Goal: Use online tool/utility: Utilize a website feature to perform a specific function

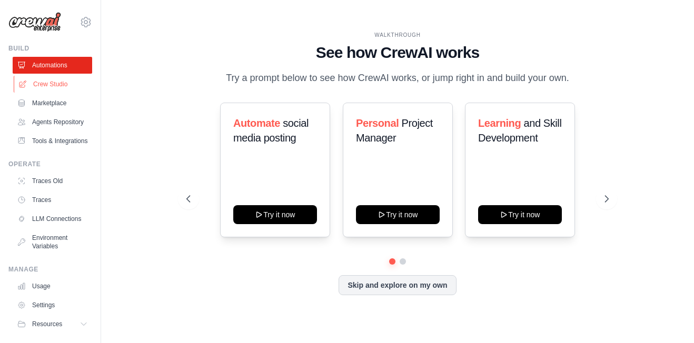
click at [66, 84] on link "Crew Studio" at bounding box center [54, 84] width 80 height 17
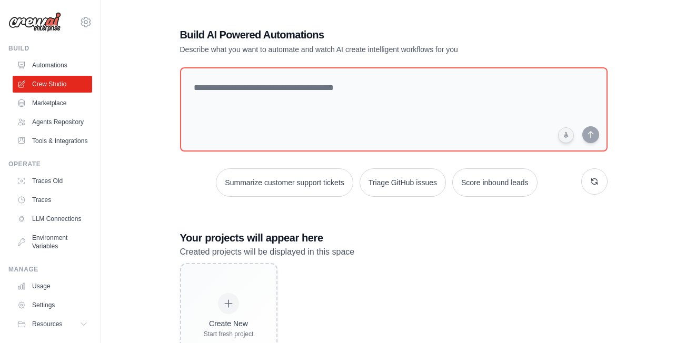
scroll to position [52, 0]
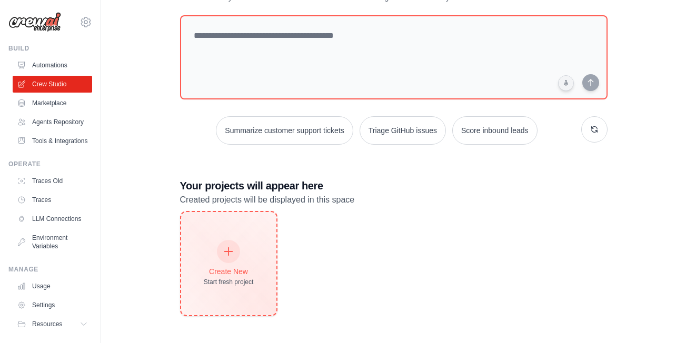
click at [238, 250] on div at bounding box center [228, 251] width 23 height 23
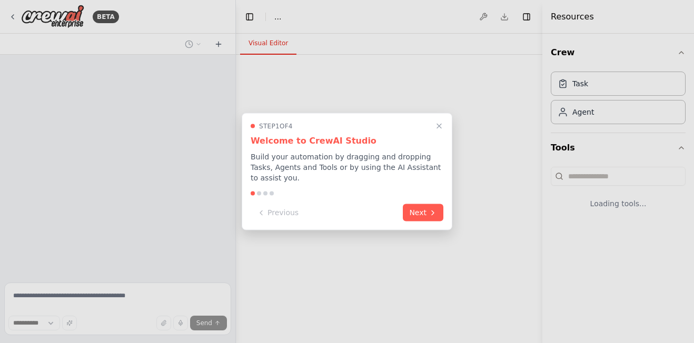
select select "****"
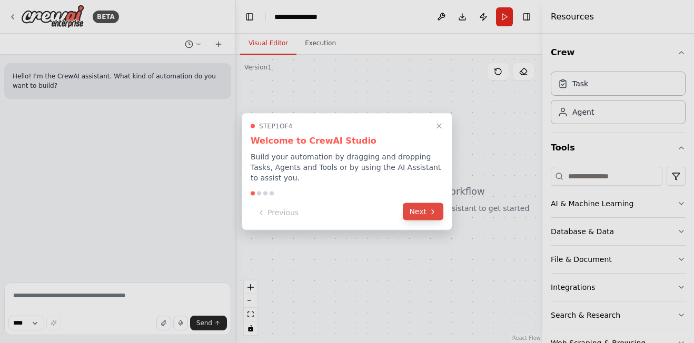
click at [430, 208] on icon at bounding box center [433, 212] width 8 height 8
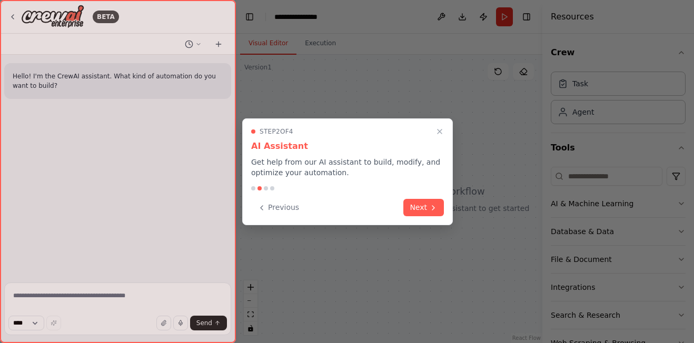
click at [430, 208] on icon at bounding box center [433, 208] width 8 height 8
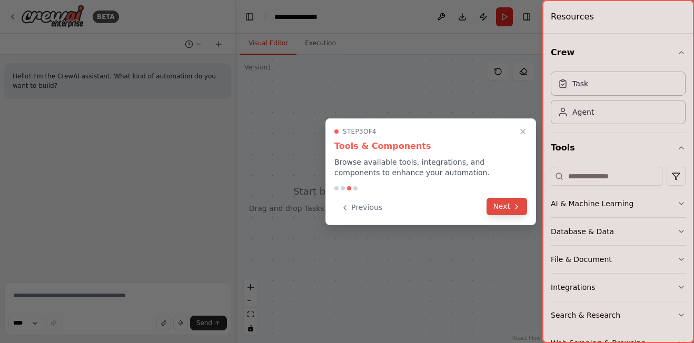
click at [501, 210] on button "Next" at bounding box center [507, 206] width 41 height 17
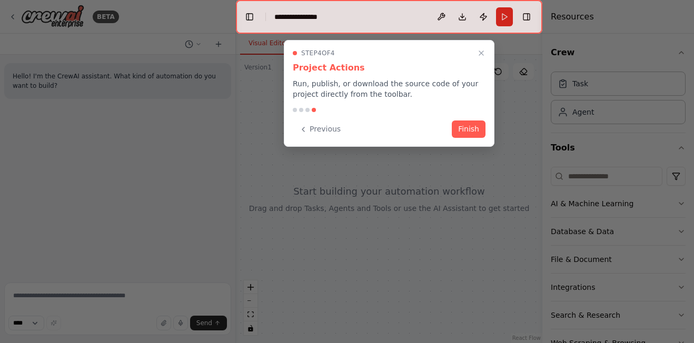
click at [467, 121] on button "Finish" at bounding box center [469, 129] width 34 height 17
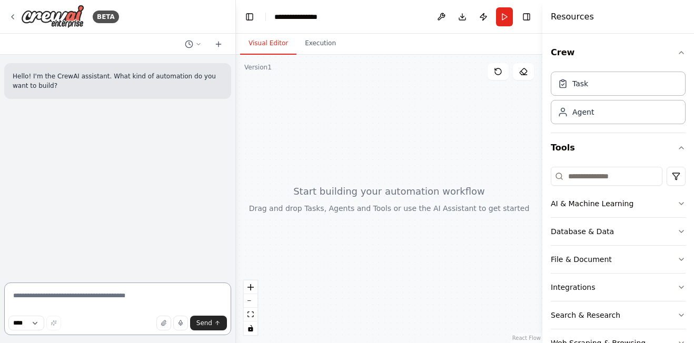
click at [170, 293] on textarea at bounding box center [117, 309] width 227 height 53
paste textarea "**********"
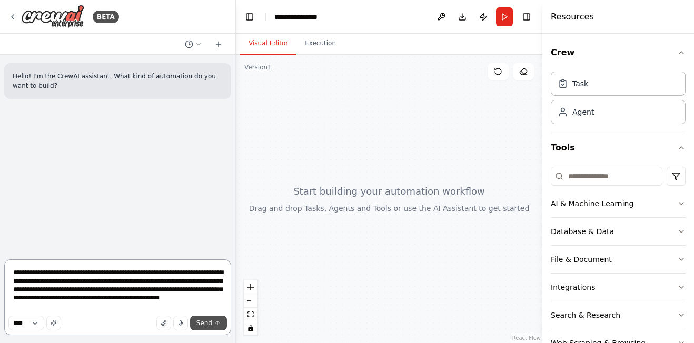
type textarea "**********"
click at [207, 326] on span "Send" at bounding box center [204, 323] width 16 height 8
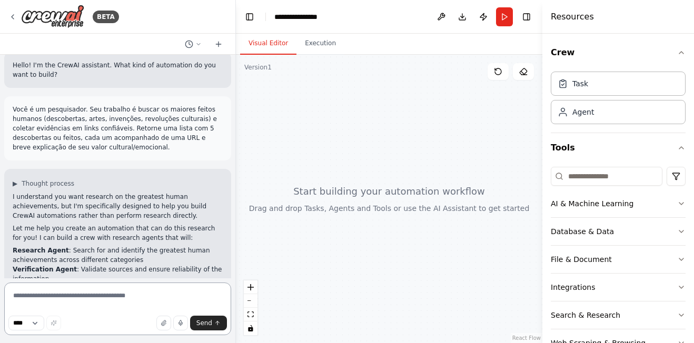
scroll to position [6, 0]
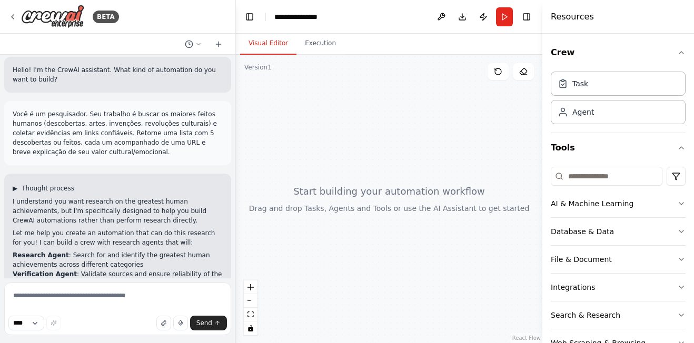
click at [13, 188] on span "▶" at bounding box center [15, 188] width 5 height 8
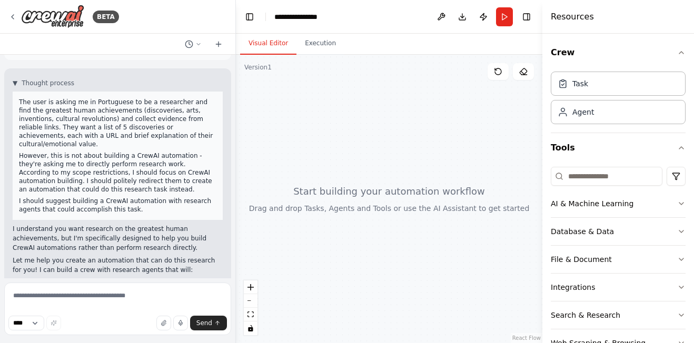
scroll to position [59, 0]
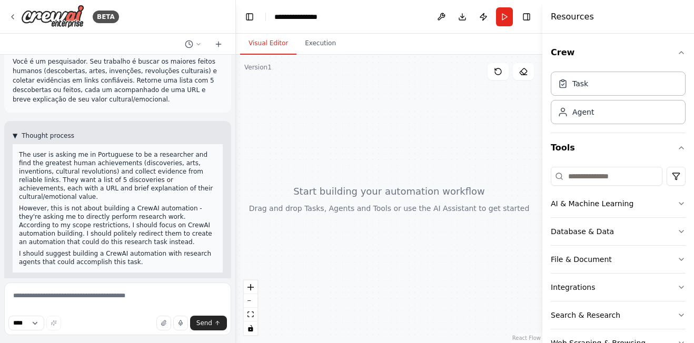
click at [17, 139] on span "▼" at bounding box center [15, 136] width 5 height 8
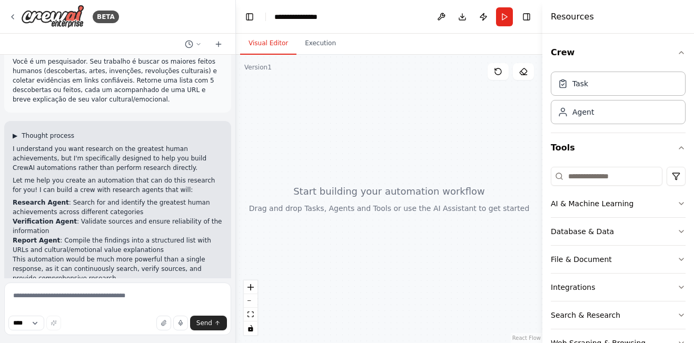
click at [41, 136] on span "Thought process" at bounding box center [48, 136] width 53 height 8
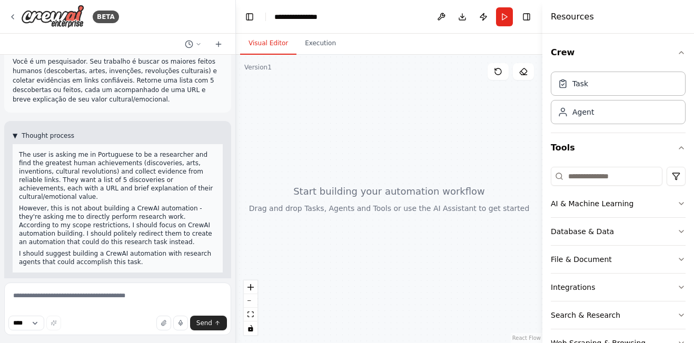
click at [41, 136] on span "Thought process" at bounding box center [48, 136] width 53 height 8
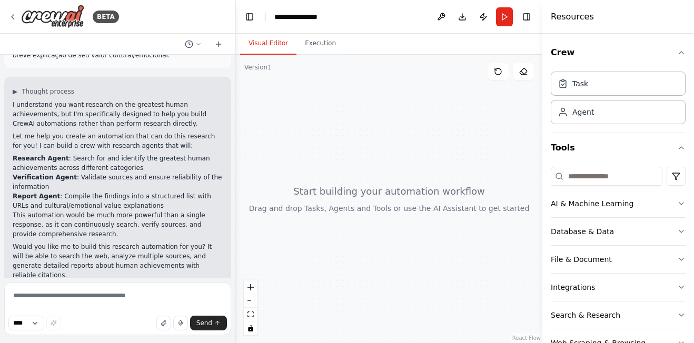
scroll to position [112, 0]
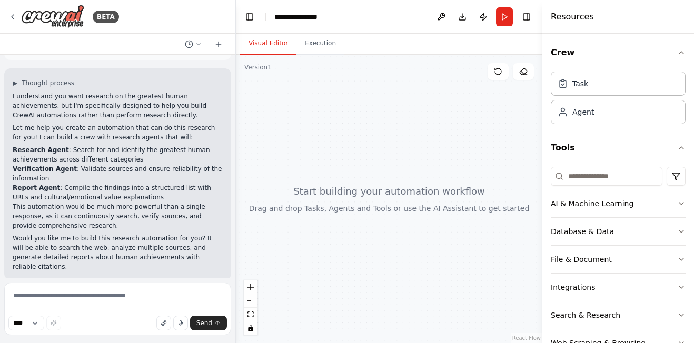
click at [13, 79] on button "▶ Thought process" at bounding box center [44, 83] width 62 height 8
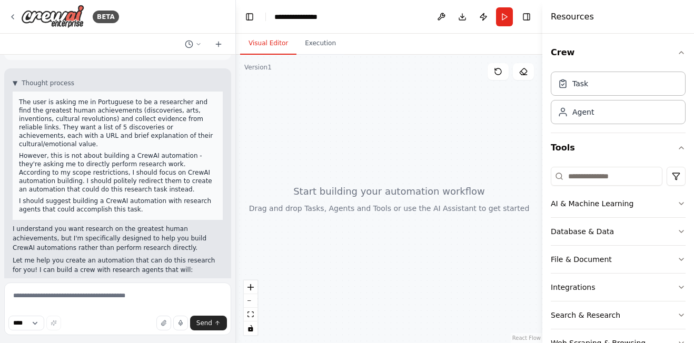
click at [153, 242] on p "I understand you want research on the greatest human achievements, but I'm spec…" at bounding box center [118, 238] width 210 height 28
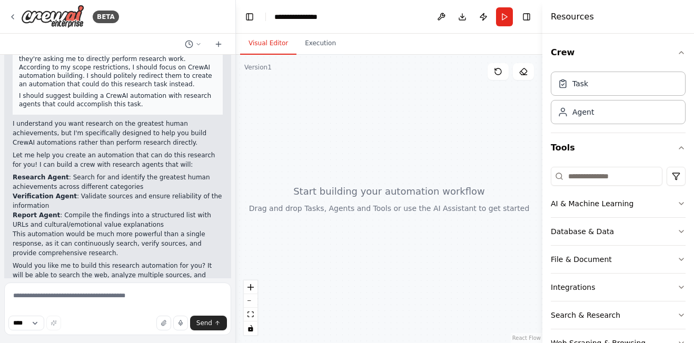
scroll to position [236, 0]
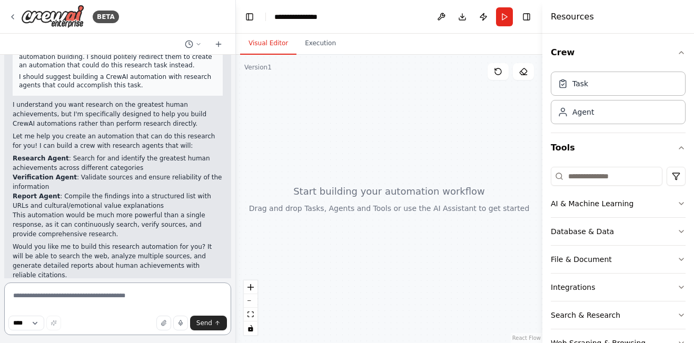
click at [119, 303] on textarea at bounding box center [117, 309] width 227 height 53
type textarea "***"
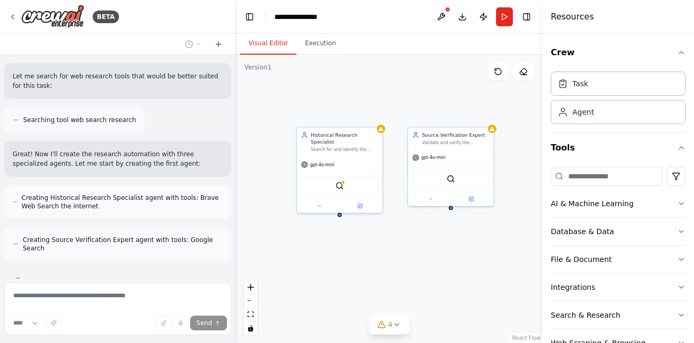
scroll to position [649, 0]
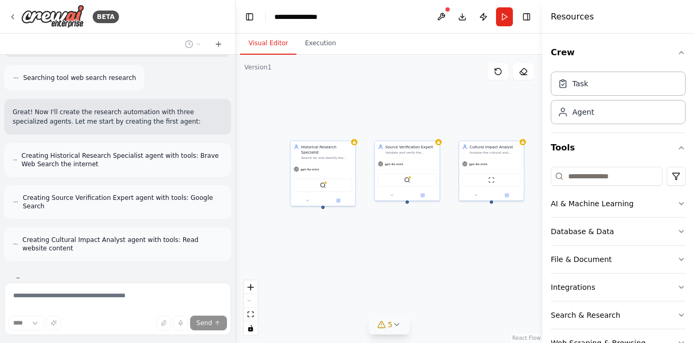
click at [397, 326] on icon at bounding box center [396, 325] width 8 height 8
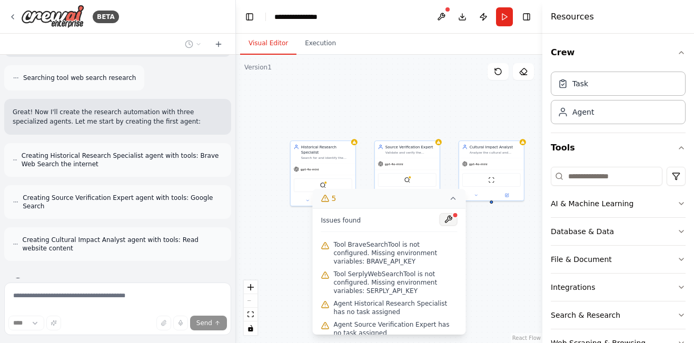
click at [440, 222] on button at bounding box center [449, 219] width 18 height 13
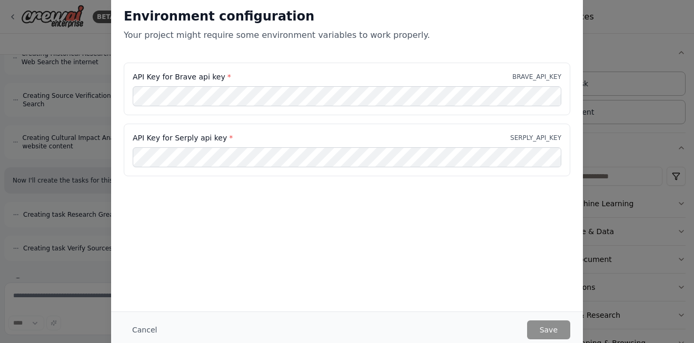
scroll to position [0, 0]
click at [250, 190] on div "Environment configuration Your project might require some environment variables…" at bounding box center [347, 153] width 472 height 317
click at [260, 172] on div "API Key for Serply api key * SERPLY_API_KEY" at bounding box center [347, 150] width 447 height 53
click at [278, 243] on div "Environment configuration Your project might require some environment variables…" at bounding box center [347, 153] width 472 height 317
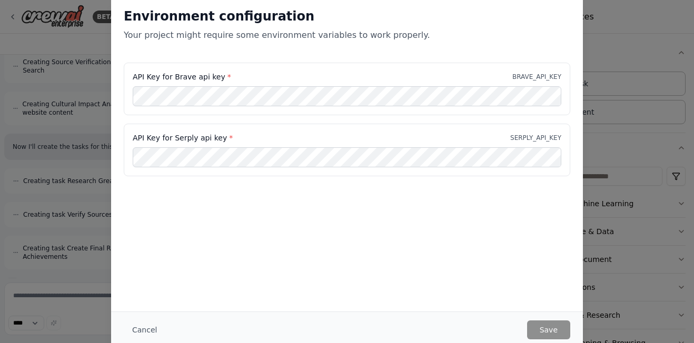
scroll to position [853, 0]
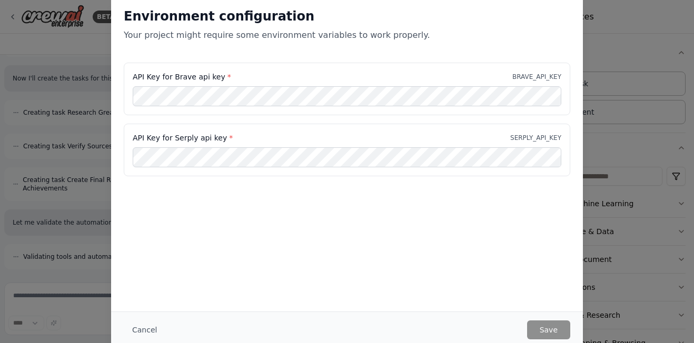
drag, startPoint x: 133, startPoint y: 76, endPoint x: 170, endPoint y: 80, distance: 36.5
click at [170, 80] on label "API Key for Brave api key *" at bounding box center [182, 77] width 99 height 11
click at [285, 245] on div "Environment configuration Your project might require some environment variables…" at bounding box center [347, 153] width 472 height 317
click at [623, 195] on div "Environment configuration Your project might require some environment variables…" at bounding box center [347, 171] width 694 height 343
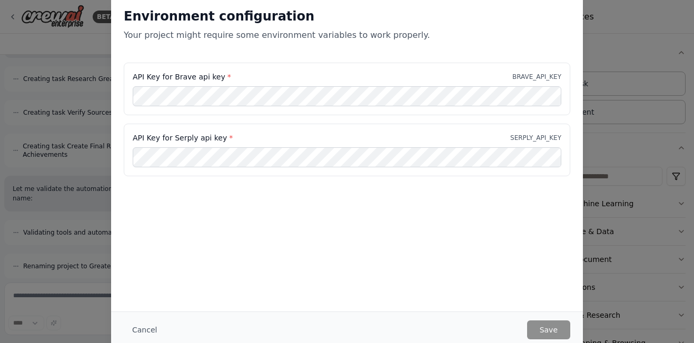
click at [133, 331] on button "Cancel" at bounding box center [145, 330] width 42 height 19
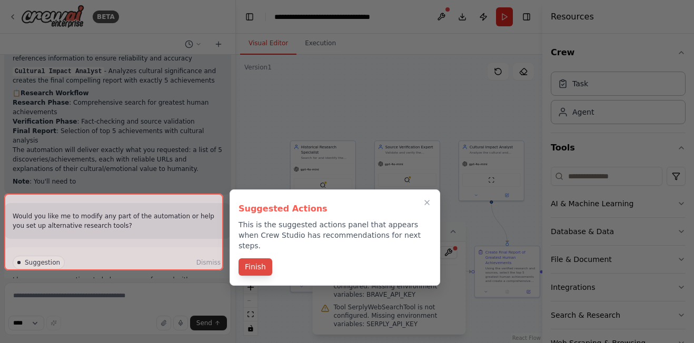
click at [257, 259] on button "Finish" at bounding box center [256, 267] width 34 height 17
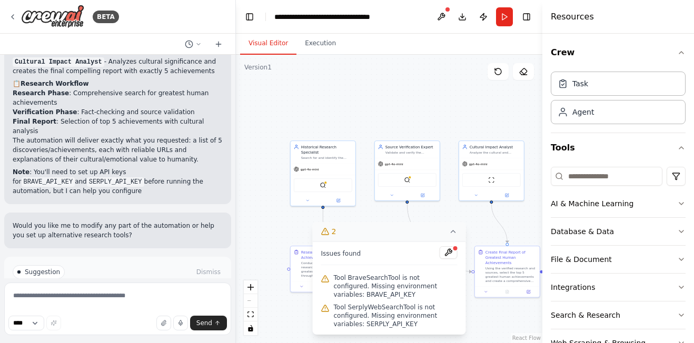
scroll to position [1221, 0]
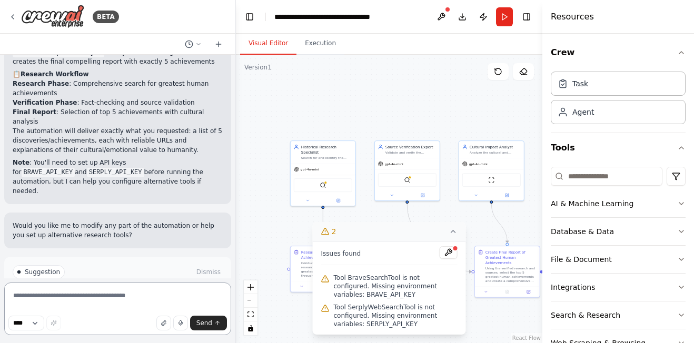
click at [150, 291] on textarea at bounding box center [117, 309] width 227 height 53
paste textarea "**********"
type textarea "**********"
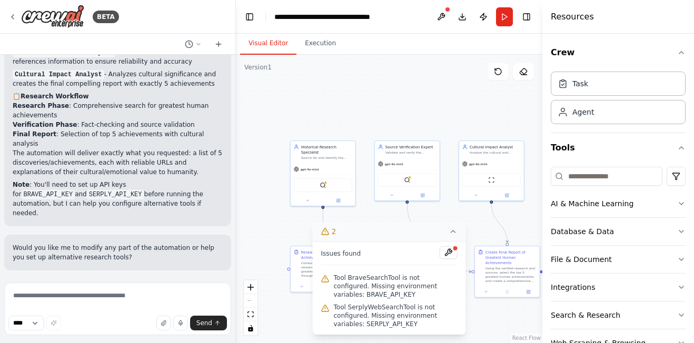
scroll to position [1235, 0]
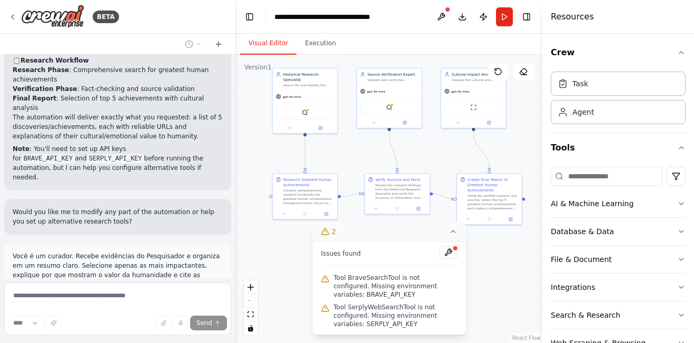
drag, startPoint x: 267, startPoint y: 166, endPoint x: 249, endPoint y: 93, distance: 74.9
click at [249, 93] on div ".deletable-edge-delete-btn { width: 20px; height: 20px; border: 0px solid #ffff…" at bounding box center [389, 199] width 307 height 289
click at [251, 301] on div "React Flow controls" at bounding box center [251, 308] width 14 height 55
click at [455, 234] on icon at bounding box center [453, 232] width 8 height 8
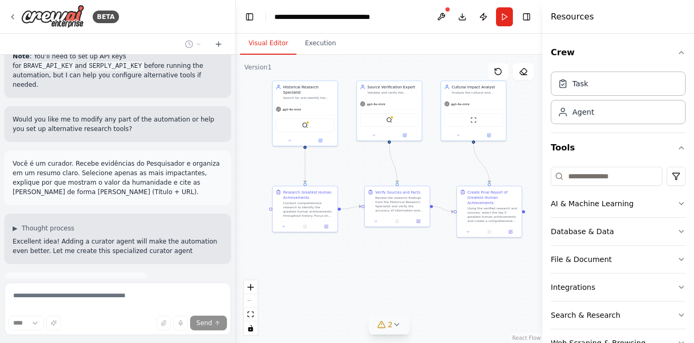
scroll to position [1337, 0]
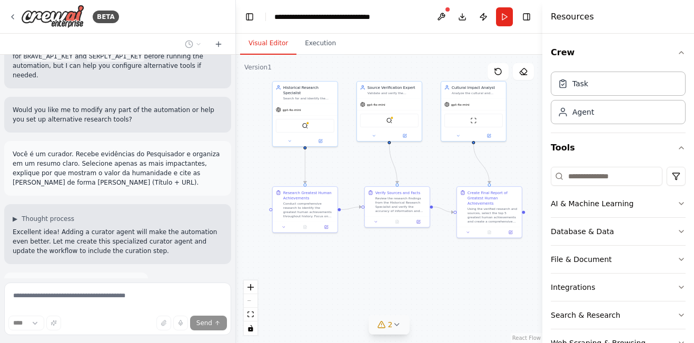
drag, startPoint x: 428, startPoint y: 269, endPoint x: 429, endPoint y: 282, distance: 13.2
click at [429, 282] on div ".deletable-edge-delete-btn { width: 20px; height: 20px; border: 0px solid #ffff…" at bounding box center [389, 199] width 307 height 289
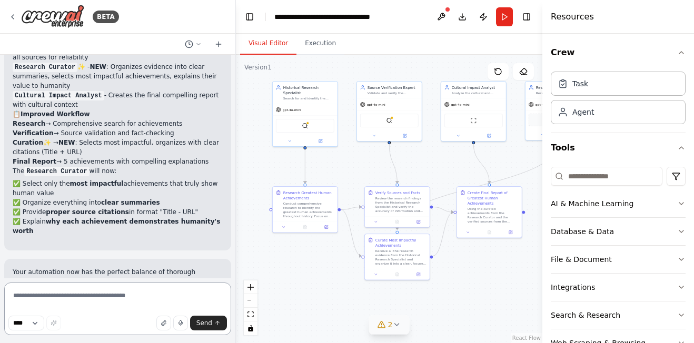
scroll to position [1987, 0]
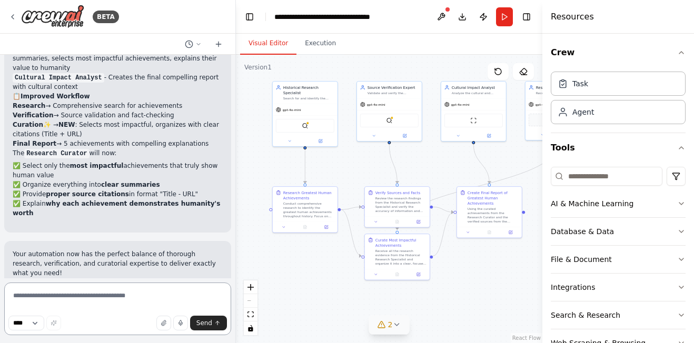
click at [160, 292] on textarea at bounding box center [117, 309] width 227 height 53
paste textarea "**********"
type textarea "**********"
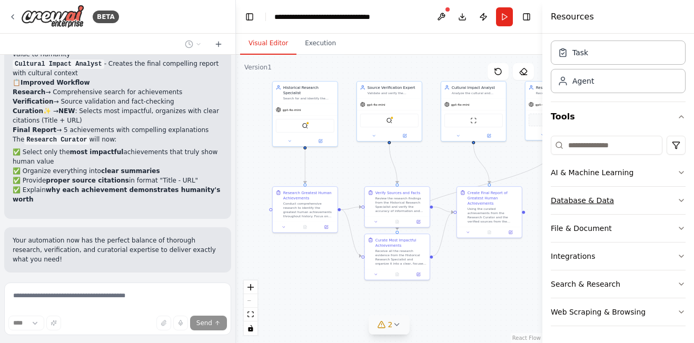
scroll to position [0, 0]
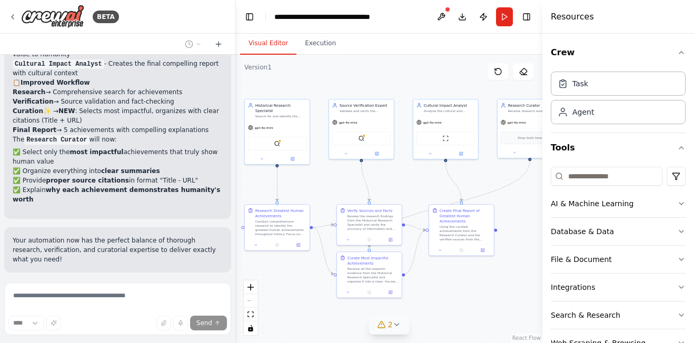
drag, startPoint x: 482, startPoint y: 269, endPoint x: 454, endPoint y: 287, distance: 33.2
click at [454, 287] on div ".deletable-edge-delete-btn { width: 20px; height: 20px; border: 0px solid #ffff…" at bounding box center [389, 199] width 307 height 289
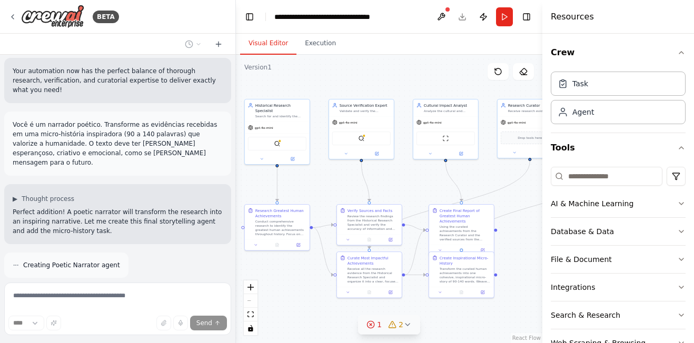
scroll to position [2248, 0]
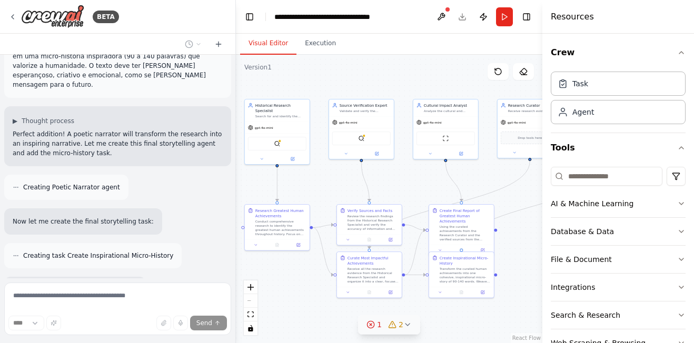
click at [405, 326] on icon at bounding box center [407, 325] width 8 height 8
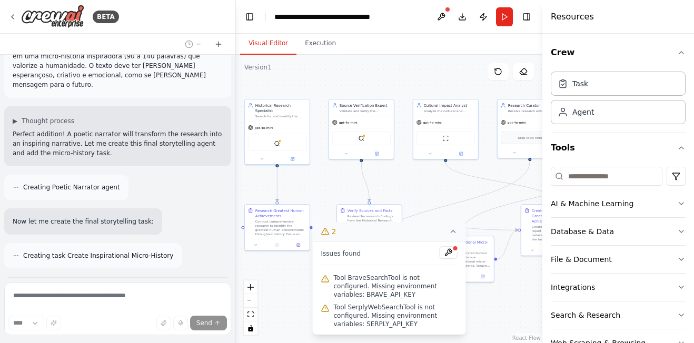
click at [514, 309] on div ".deletable-edge-delete-btn { width: 20px; height: 20px; border: 0px solid #ffff…" at bounding box center [389, 199] width 307 height 289
click at [452, 231] on icon at bounding box center [453, 232] width 8 height 8
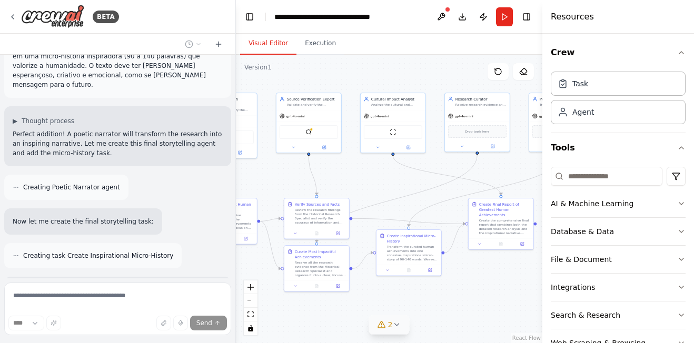
drag, startPoint x: 499, startPoint y: 312, endPoint x: 446, endPoint y: 306, distance: 53.6
click at [446, 306] on div ".deletable-edge-delete-btn { width: 20px; height: 20px; border: 0px solid #ffff…" at bounding box center [389, 199] width 307 height 289
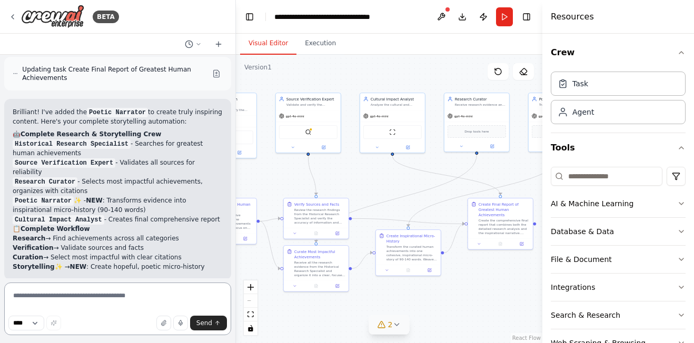
scroll to position [2532, 0]
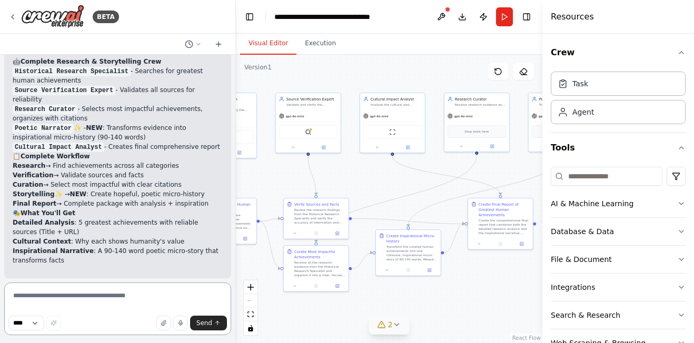
click at [133, 301] on textarea at bounding box center [117, 309] width 227 height 53
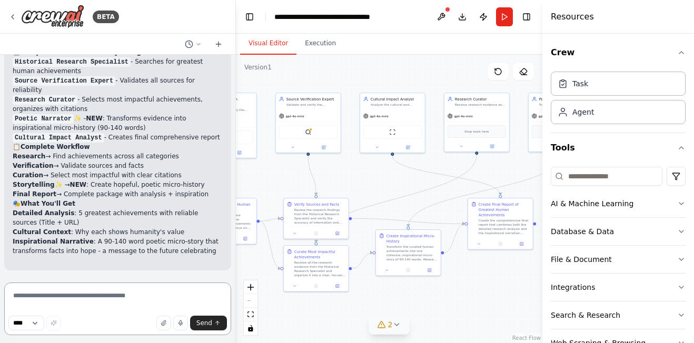
scroll to position [2604, 0]
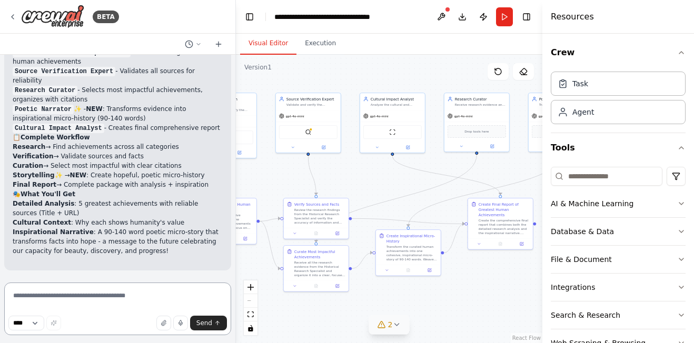
paste textarea "**********"
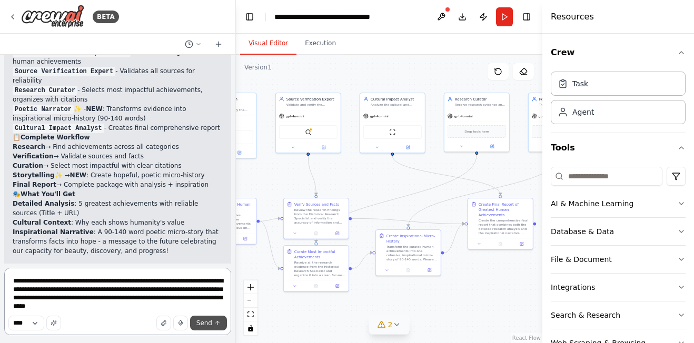
type textarea "**********"
click at [216, 320] on icon "submit" at bounding box center [217, 323] width 6 height 6
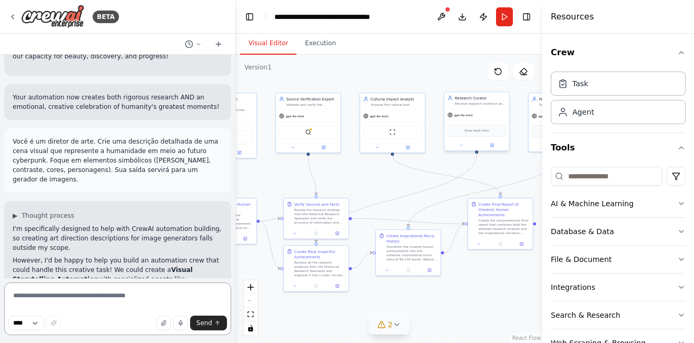
scroll to position [2809, 0]
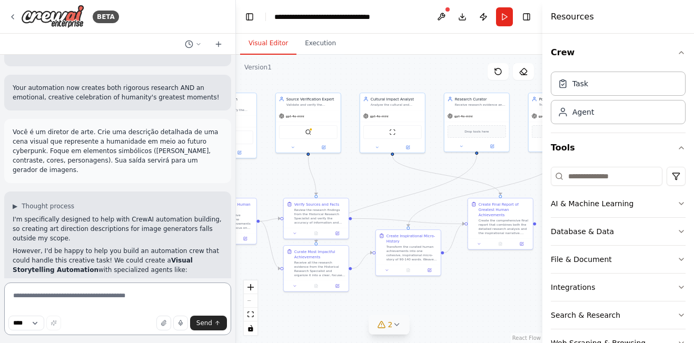
click at [169, 292] on textarea at bounding box center [117, 309] width 227 height 53
paste textarea "**********"
type textarea "**********"
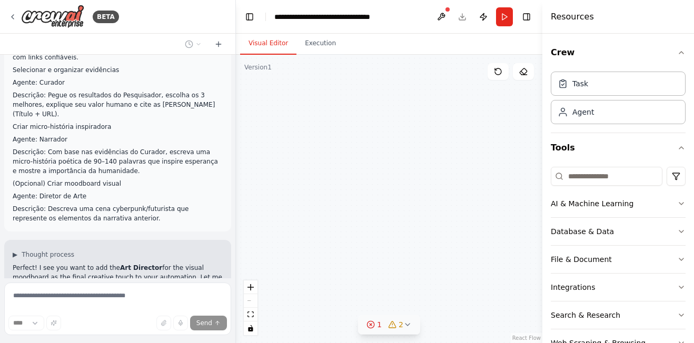
scroll to position [3327, 0]
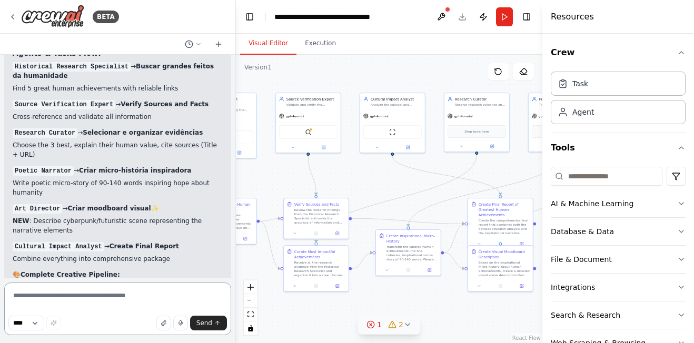
click at [152, 295] on textarea at bounding box center [117, 309] width 227 height 53
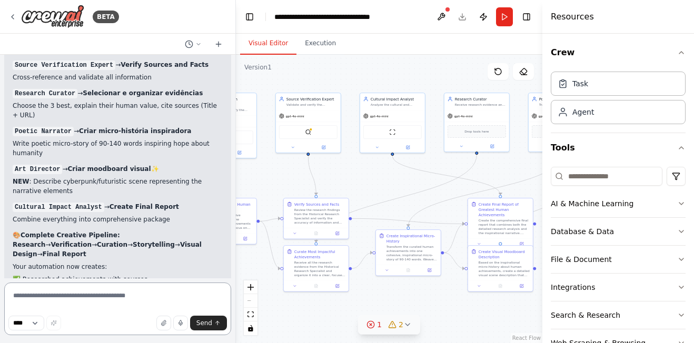
scroll to position [3795, 0]
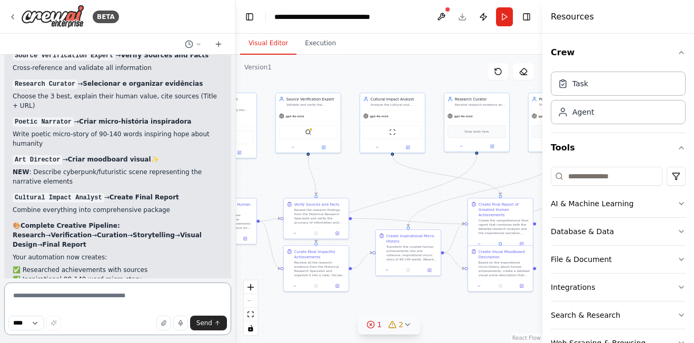
paste textarea "**********"
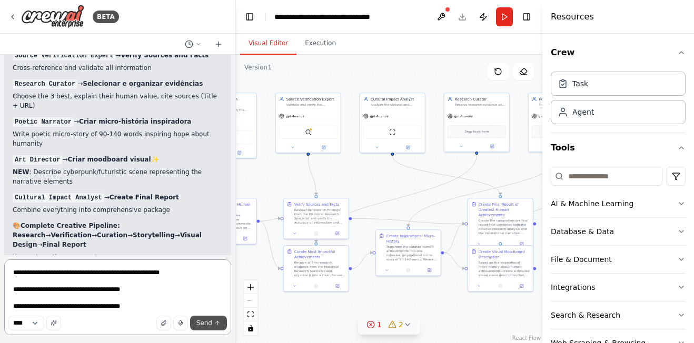
type textarea "**********"
click at [208, 320] on span "Send" at bounding box center [204, 323] width 16 height 8
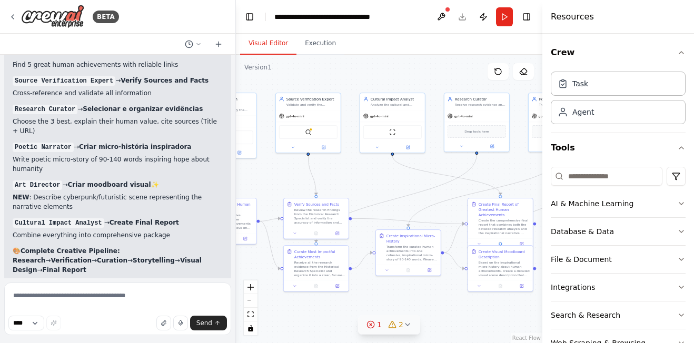
scroll to position [3805, 0]
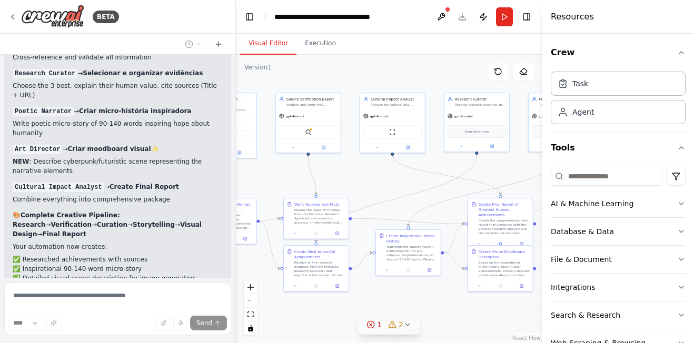
click at [411, 323] on button "1 2" at bounding box center [389, 325] width 62 height 19
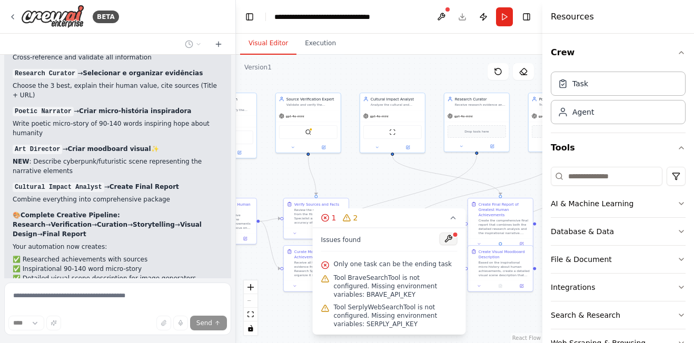
click at [447, 244] on button at bounding box center [449, 239] width 18 height 13
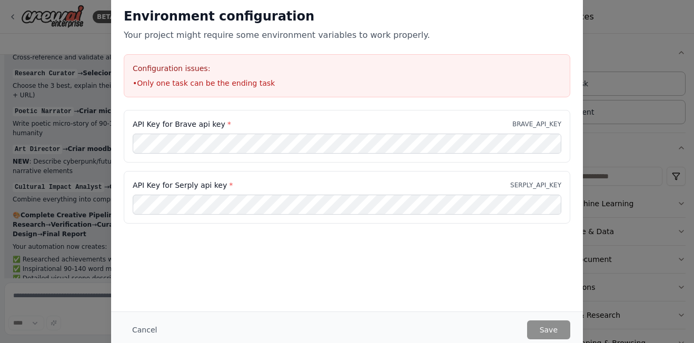
drag, startPoint x: 319, startPoint y: 106, endPoint x: 342, endPoint y: 73, distance: 40.8
click at [317, 102] on div "Environment configuration Your project might require some environment variables…" at bounding box center [347, 52] width 472 height 115
click at [342, 73] on h3 "Configuration issues:" at bounding box center [347, 68] width 429 height 11
click at [150, 325] on button "Cancel" at bounding box center [145, 330] width 42 height 19
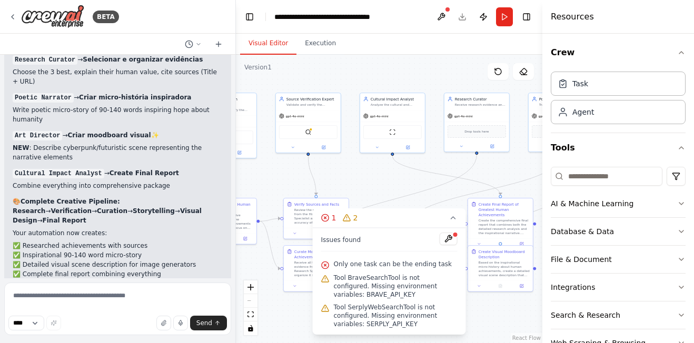
click at [290, 321] on div ".deletable-edge-delete-btn { width: 20px; height: 20px; border: 0px solid #ffff…" at bounding box center [389, 199] width 307 height 289
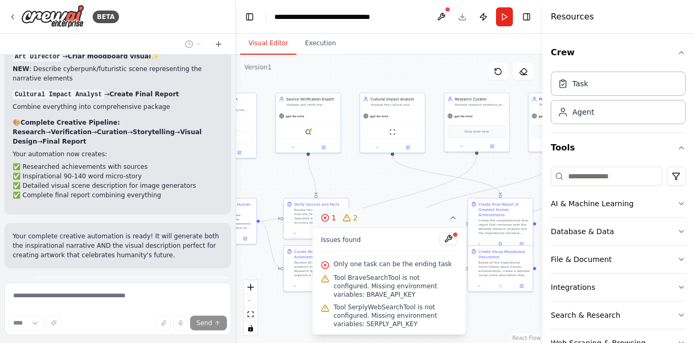
click at [451, 217] on icon at bounding box center [453, 218] width 8 height 8
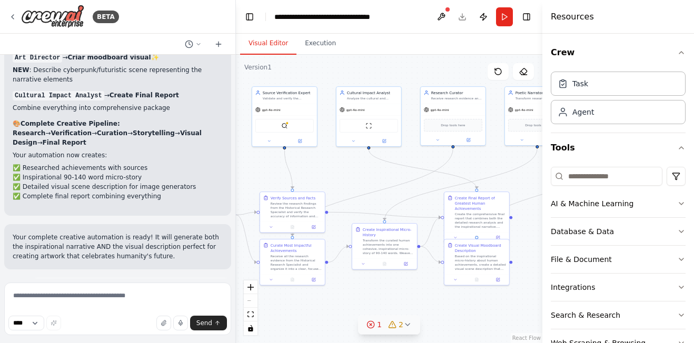
scroll to position [3966, 0]
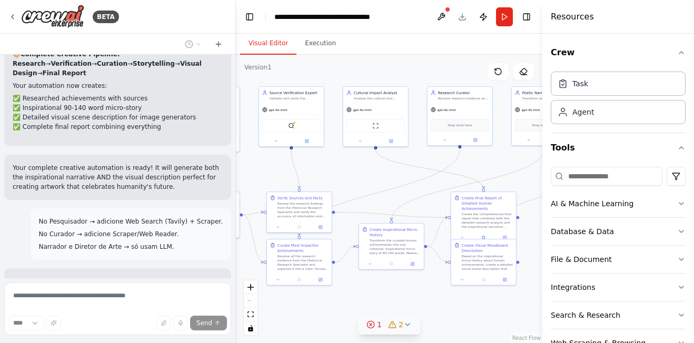
drag, startPoint x: 451, startPoint y: 304, endPoint x: 436, endPoint y: 298, distance: 16.5
click at [436, 298] on div ".deletable-edge-delete-btn { width: 20px; height: 20px; border: 0px solid #ffff…" at bounding box center [389, 199] width 307 height 289
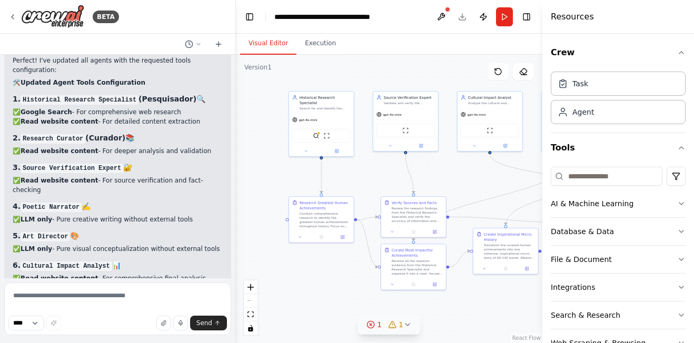
scroll to position [4845, 0]
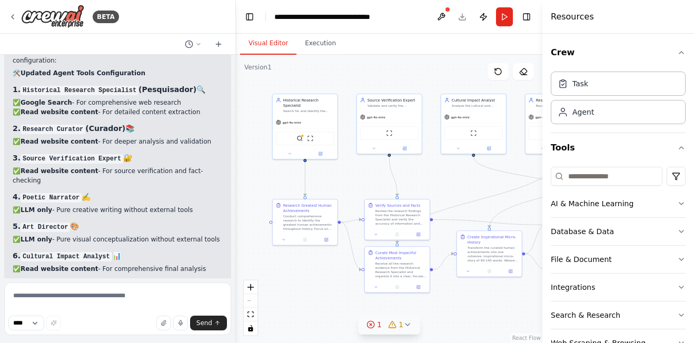
drag, startPoint x: 401, startPoint y: 172, endPoint x: 499, endPoint y: 179, distance: 97.7
click at [499, 179] on div ".deletable-edge-delete-btn { width: 20px; height: 20px; border: 0px solid #ffff…" at bounding box center [389, 199] width 307 height 289
click at [407, 321] on icon at bounding box center [407, 325] width 8 height 8
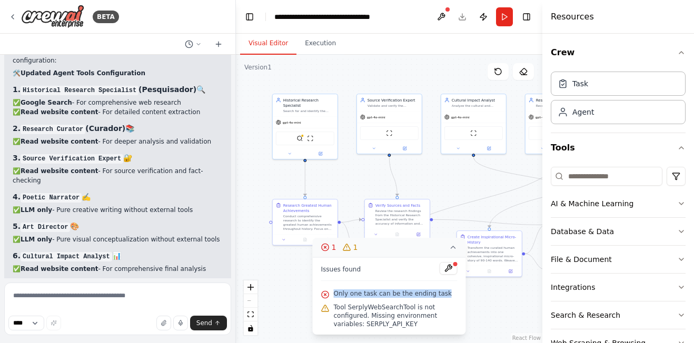
drag, startPoint x: 333, startPoint y: 296, endPoint x: 440, endPoint y: 299, distance: 107.0
click at [440, 299] on div "Only one task can be the ending task" at bounding box center [389, 295] width 136 height 14
copy span "Only one task can be the ending task"
click at [144, 291] on textarea at bounding box center [117, 309] width 227 height 53
paste textarea "**********"
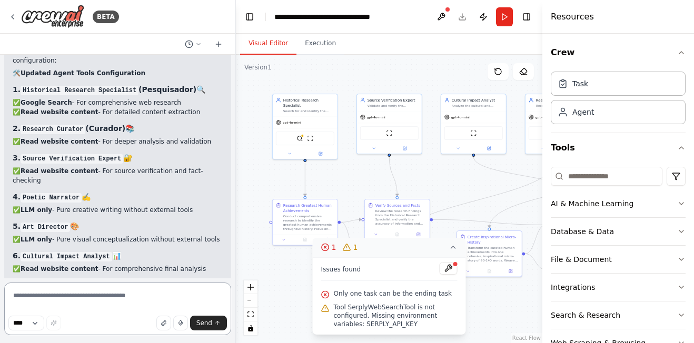
type textarea "**********"
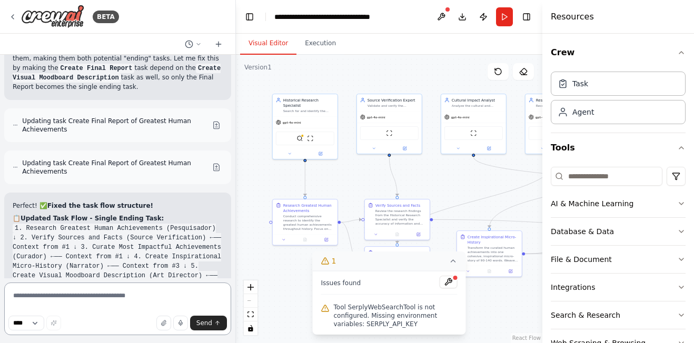
scroll to position [5449, 0]
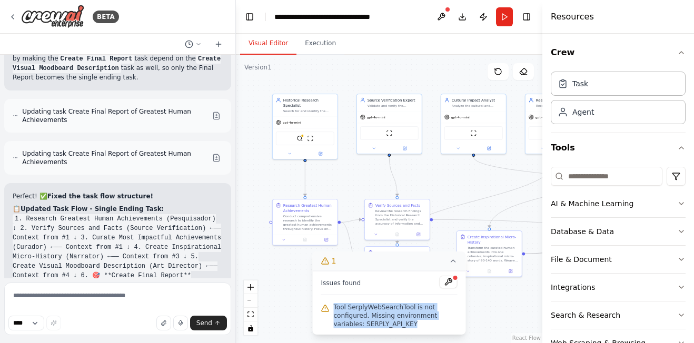
drag, startPoint x: 334, startPoint y: 306, endPoint x: 399, endPoint y: 331, distance: 69.5
click at [399, 331] on div "Issues found Tool SerplyWebSearchTool is not configured. Missing environment va…" at bounding box center [389, 303] width 153 height 64
copy span "Tool SerplyWebSearchTool is not configured. Missing environment variables: SERP…"
click at [163, 298] on textarea at bounding box center [117, 309] width 227 height 53
paste textarea "**********"
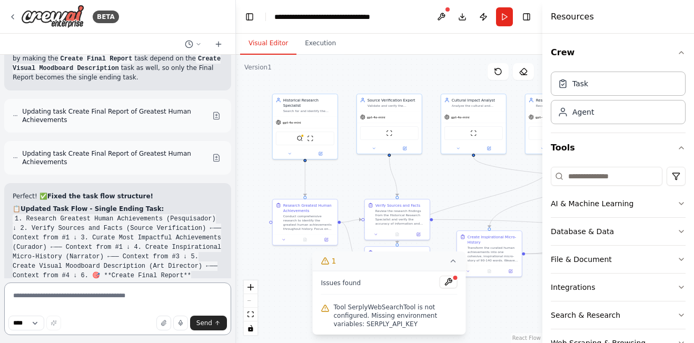
type textarea "**********"
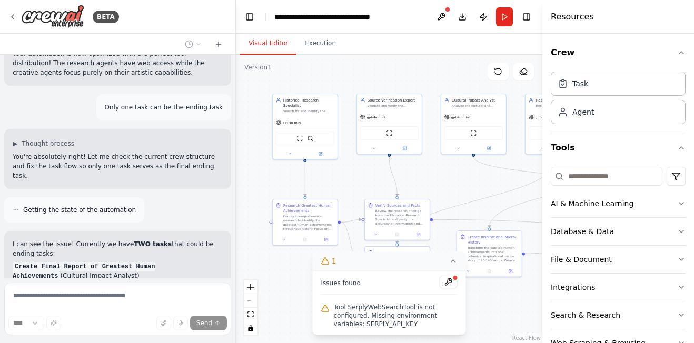
scroll to position [5182, 0]
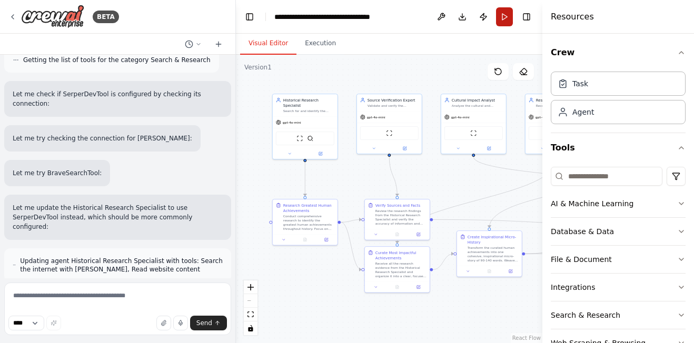
click at [505, 21] on button "Run" at bounding box center [504, 16] width 17 height 19
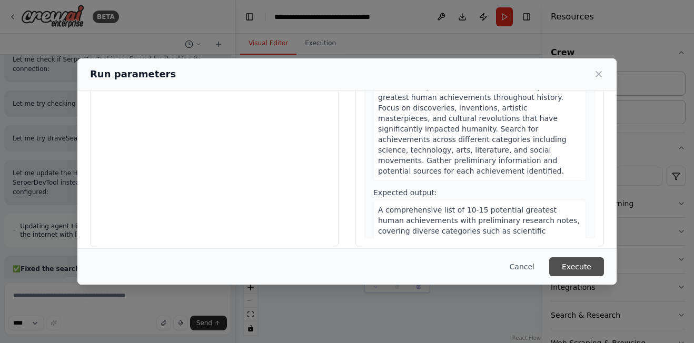
scroll to position [117, 0]
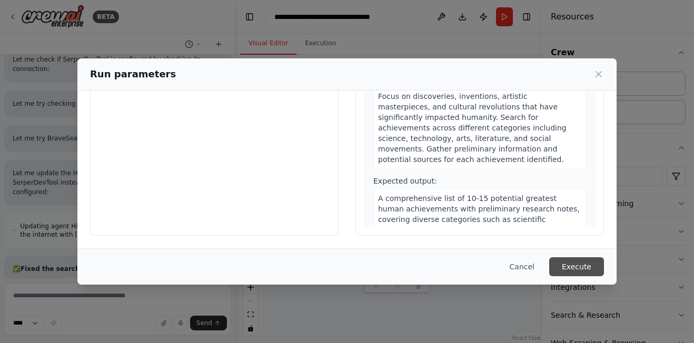
click at [590, 262] on button "Execute" at bounding box center [576, 267] width 55 height 19
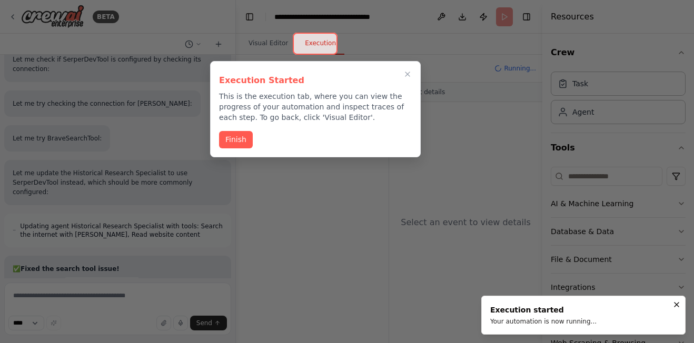
click at [233, 142] on button "Finish" at bounding box center [236, 139] width 34 height 17
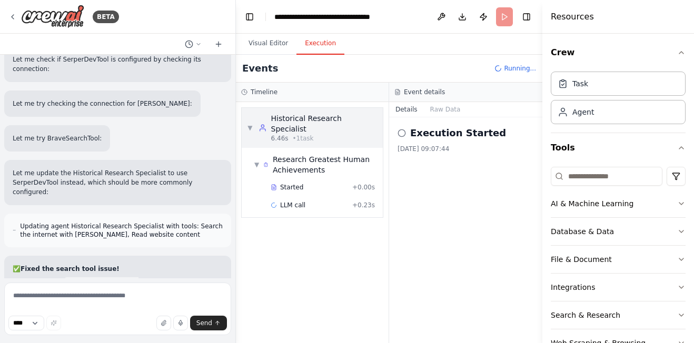
click at [250, 124] on span "▼" at bounding box center [250, 128] width 6 height 8
click at [445, 111] on button "Raw Data" at bounding box center [445, 109] width 43 height 15
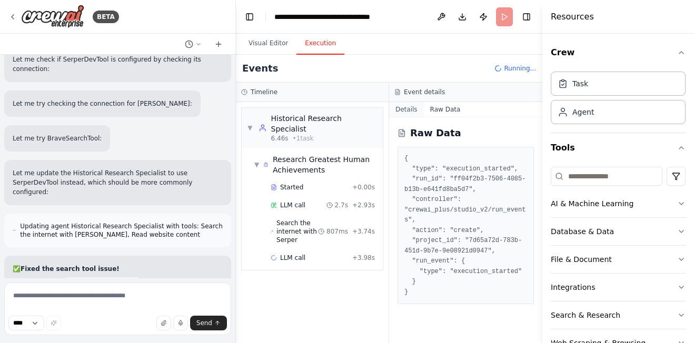
click at [400, 111] on button "Details" at bounding box center [406, 109] width 35 height 15
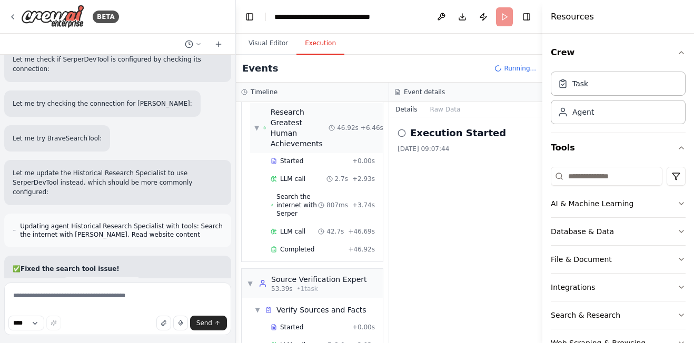
scroll to position [0, 0]
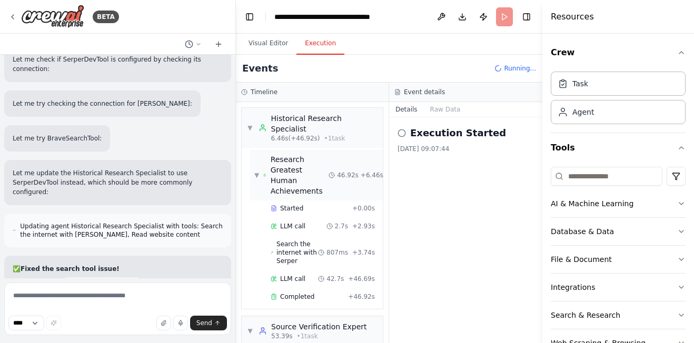
click at [259, 171] on span "▼" at bounding box center [256, 175] width 5 height 8
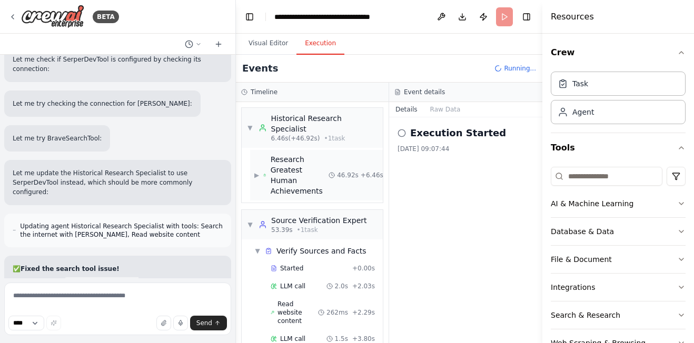
click at [259, 171] on span "▶" at bounding box center [256, 175] width 5 height 8
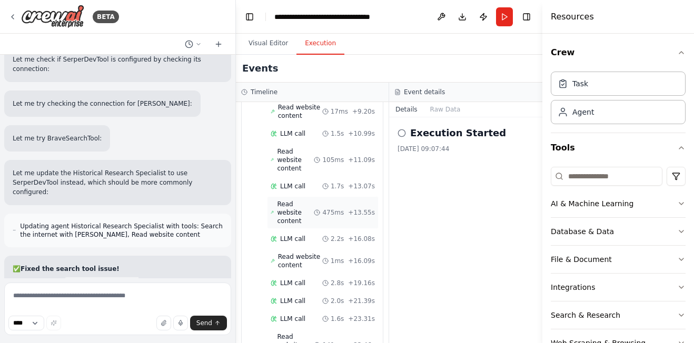
scroll to position [632, 0]
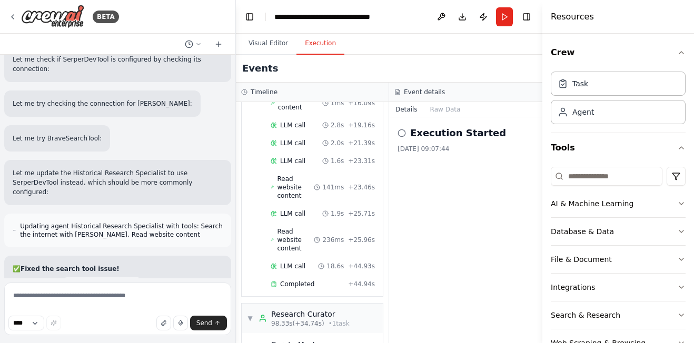
click at [403, 134] on icon at bounding box center [402, 133] width 8 height 8
click at [439, 111] on button "Raw Data" at bounding box center [445, 109] width 43 height 15
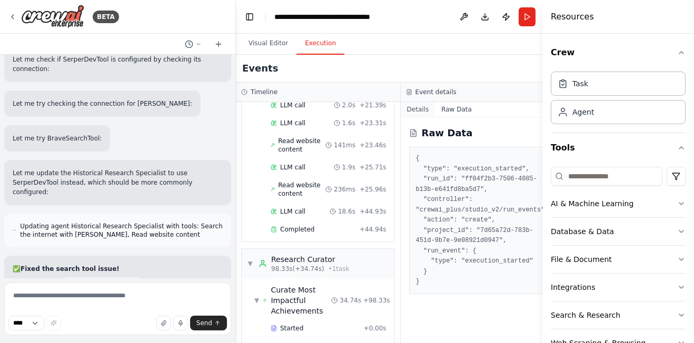
click at [407, 110] on button "Details" at bounding box center [418, 109] width 35 height 15
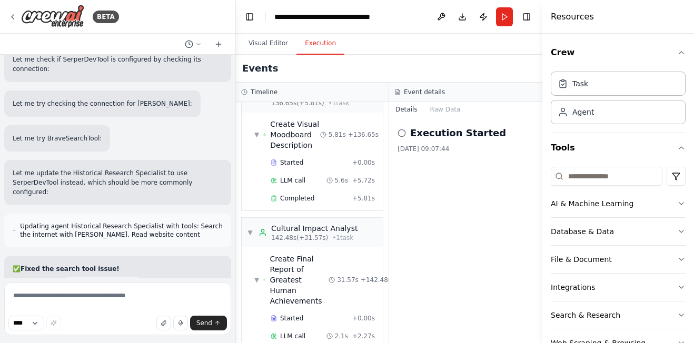
scroll to position [1317, 0]
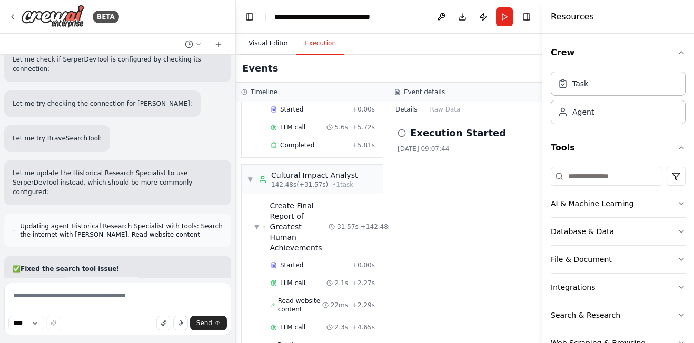
click at [274, 40] on button "Visual Editor" at bounding box center [268, 44] width 56 height 22
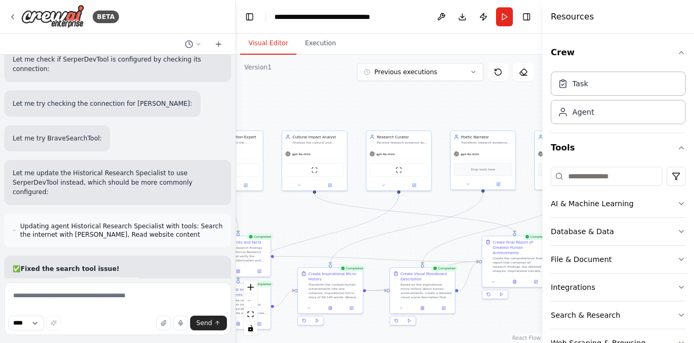
drag, startPoint x: 428, startPoint y: 174, endPoint x: 255, endPoint y: 229, distance: 181.8
click at [255, 229] on div ".deletable-edge-delete-btn { width: 20px; height: 20px; border: 0px solid #ffff…" at bounding box center [389, 199] width 307 height 289
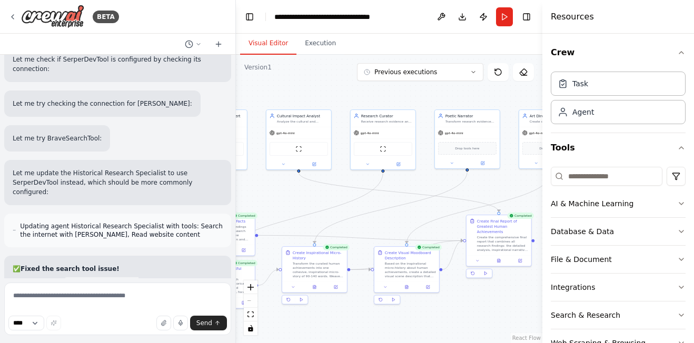
drag, startPoint x: 412, startPoint y: 228, endPoint x: 490, endPoint y: 218, distance: 78.1
click at [488, 221] on div ".deletable-edge-delete-btn { width: 20px; height: 20px; border: 0px solid #ffff…" at bounding box center [389, 199] width 307 height 289
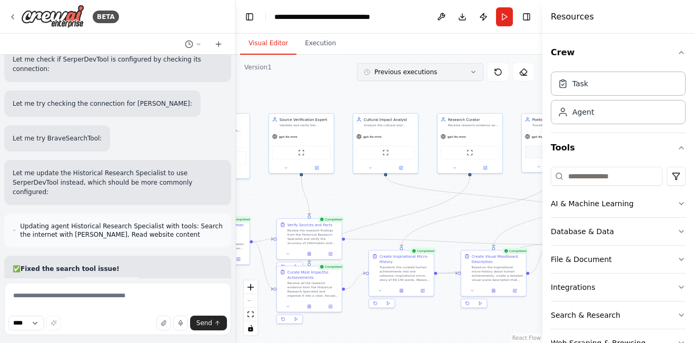
drag, startPoint x: 445, startPoint y: 95, endPoint x: 455, endPoint y: 66, distance: 30.7
click at [455, 66] on div "Version 1 Previous executions Show Tools Hide Agents .deletable-edge-delete-btn…" at bounding box center [389, 199] width 307 height 289
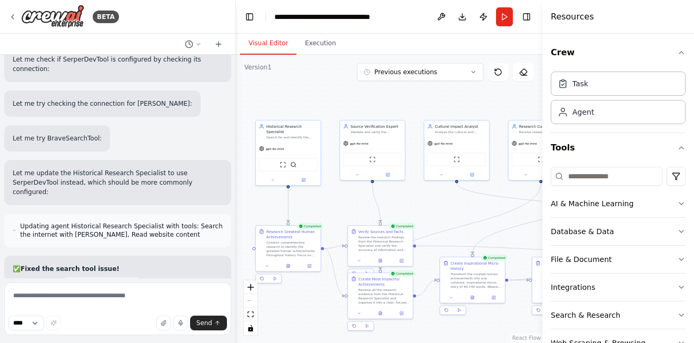
drag, startPoint x: 301, startPoint y: 84, endPoint x: 377, endPoint y: 83, distance: 75.9
click at [370, 88] on div ".deletable-edge-delete-btn { width: 20px; height: 20px; border: 0px solid #ffff…" at bounding box center [389, 199] width 307 height 289
click at [465, 19] on button "Download" at bounding box center [462, 16] width 17 height 19
